Goal: Navigation & Orientation: Find specific page/section

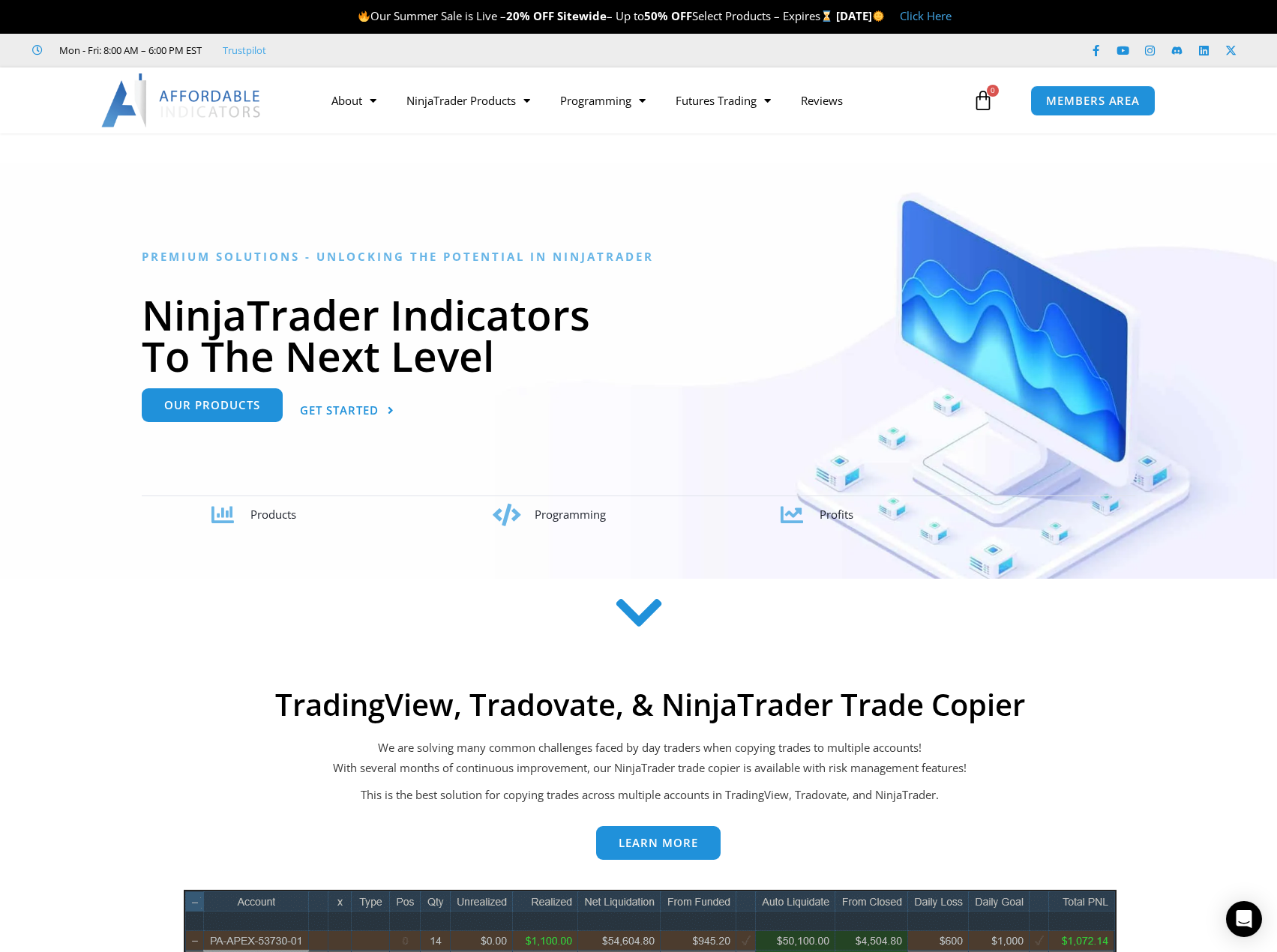
click at [233, 415] on link "Our Products" at bounding box center [212, 405] width 141 height 34
